Goal: Task Accomplishment & Management: Manage account settings

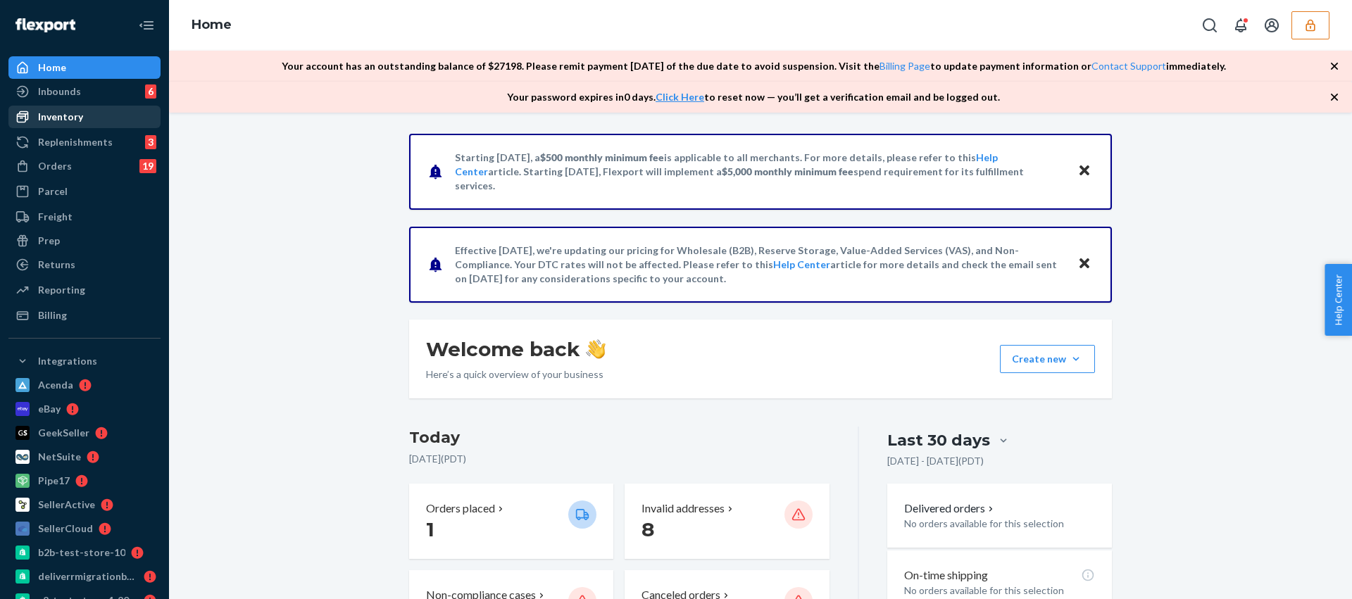
click at [60, 118] on div "Inventory" at bounding box center [60, 117] width 45 height 14
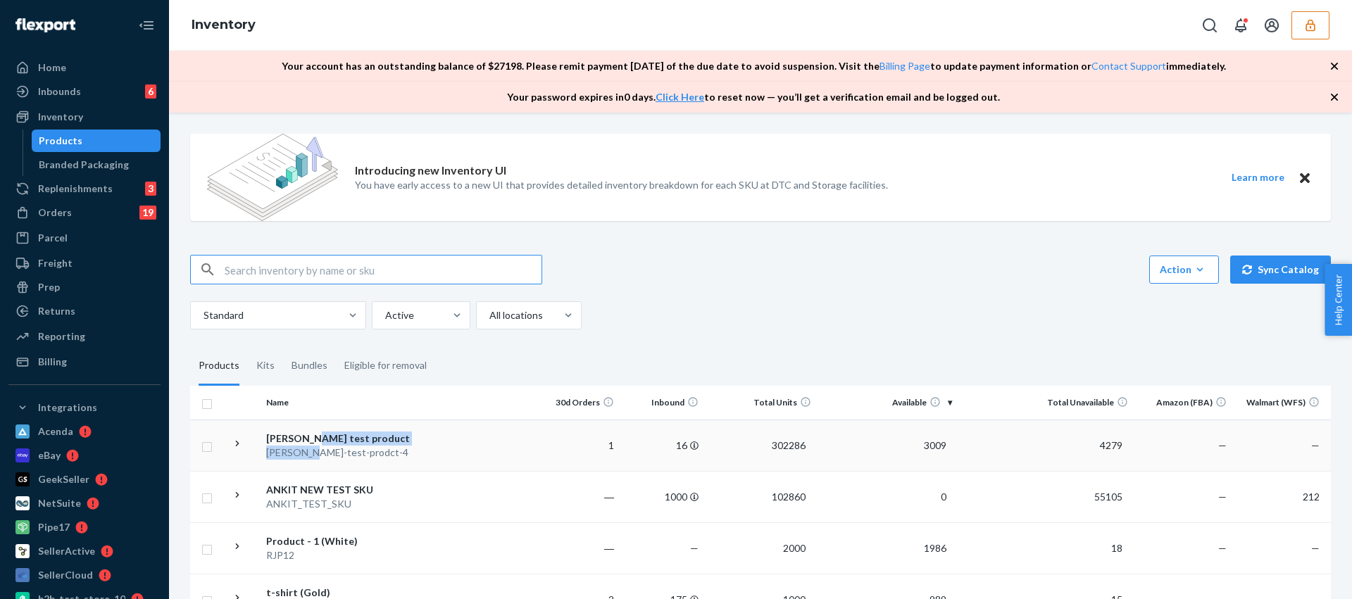
click at [308, 446] on span "[PERSON_NAME] test product [PERSON_NAME]-test-prodct-4" at bounding box center [339, 446] width 147 height 28
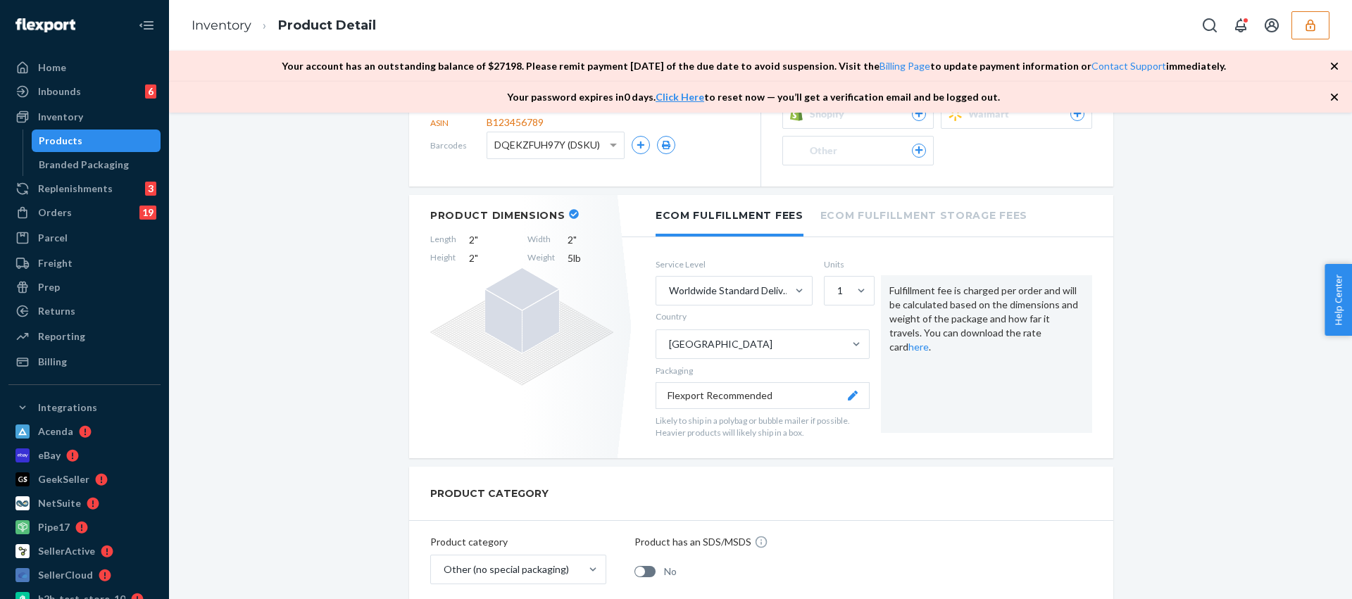
scroll to position [270, 0]
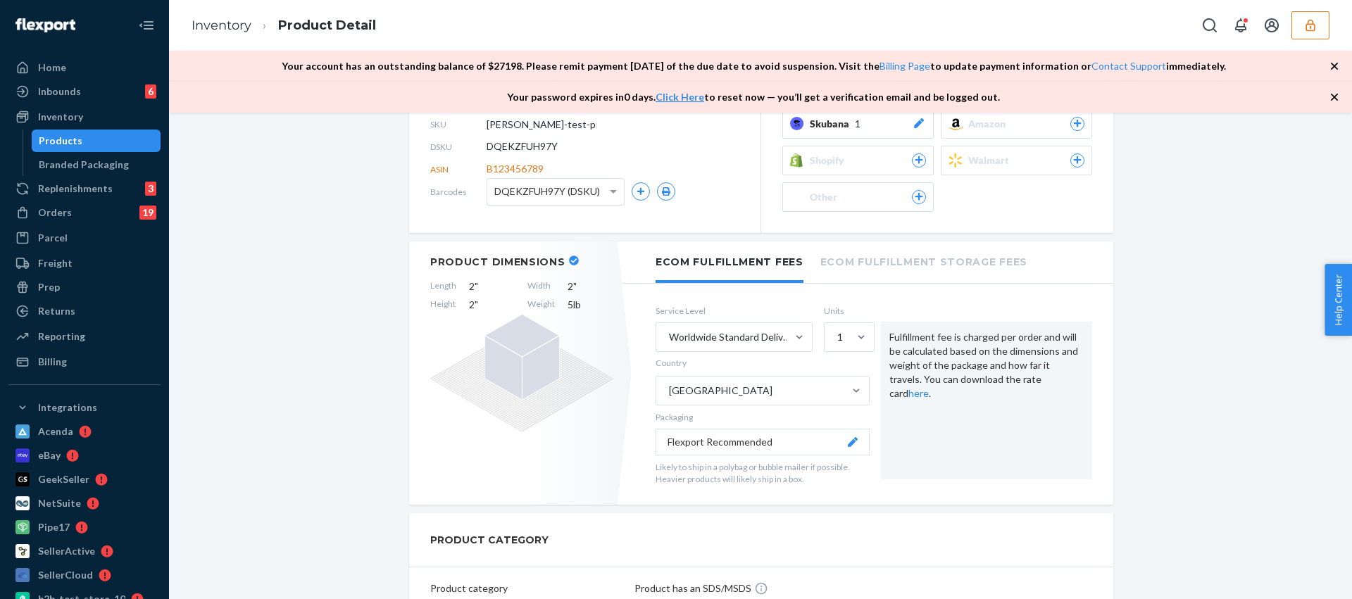
click at [683, 448] on button "Flexport Recommended" at bounding box center [763, 442] width 214 height 27
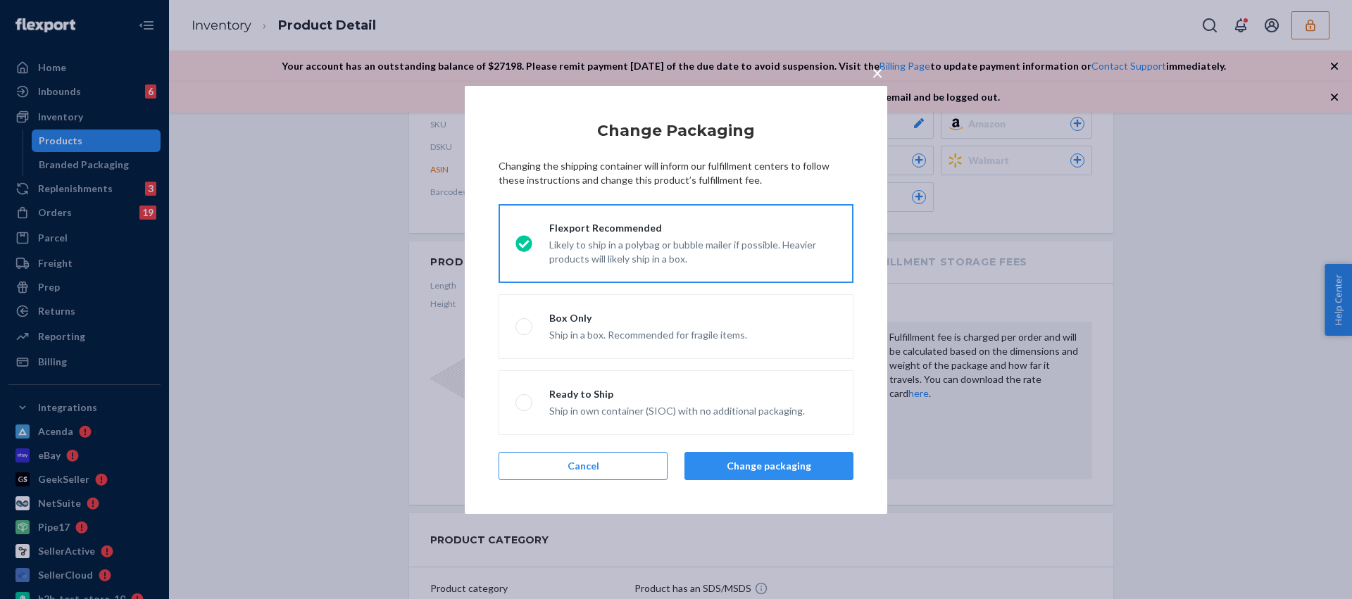
click at [878, 72] on span "×" at bounding box center [877, 73] width 11 height 24
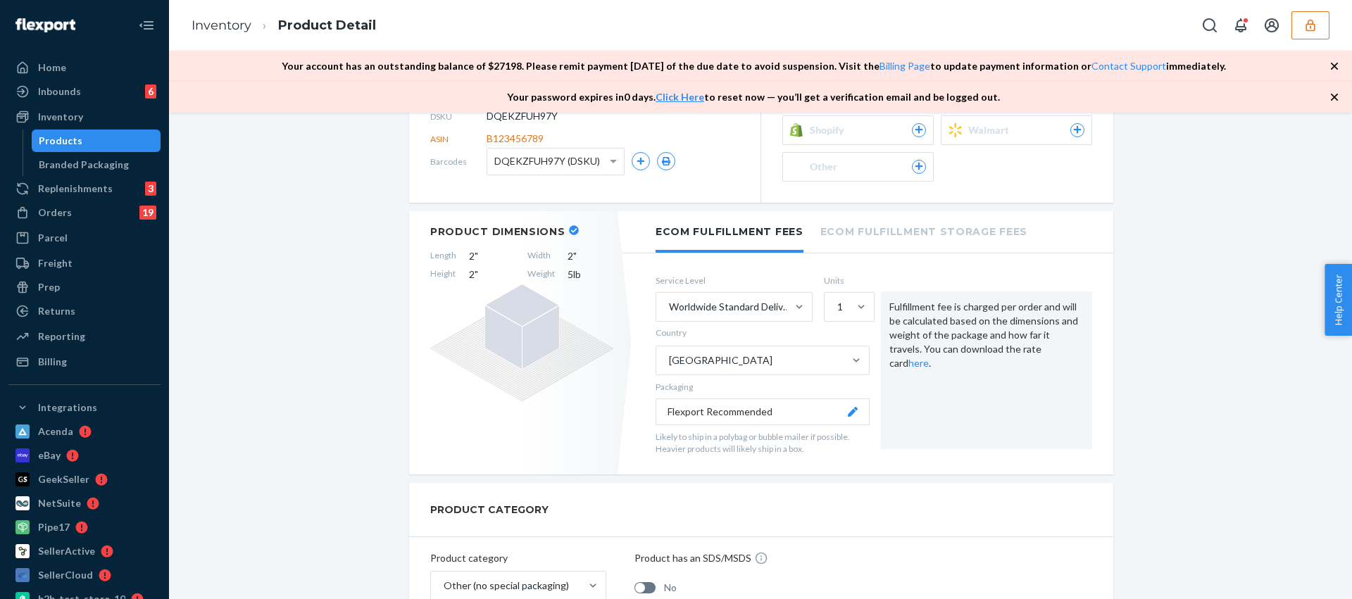
scroll to position [301, 0]
